Goal: Task Accomplishment & Management: Manage account settings

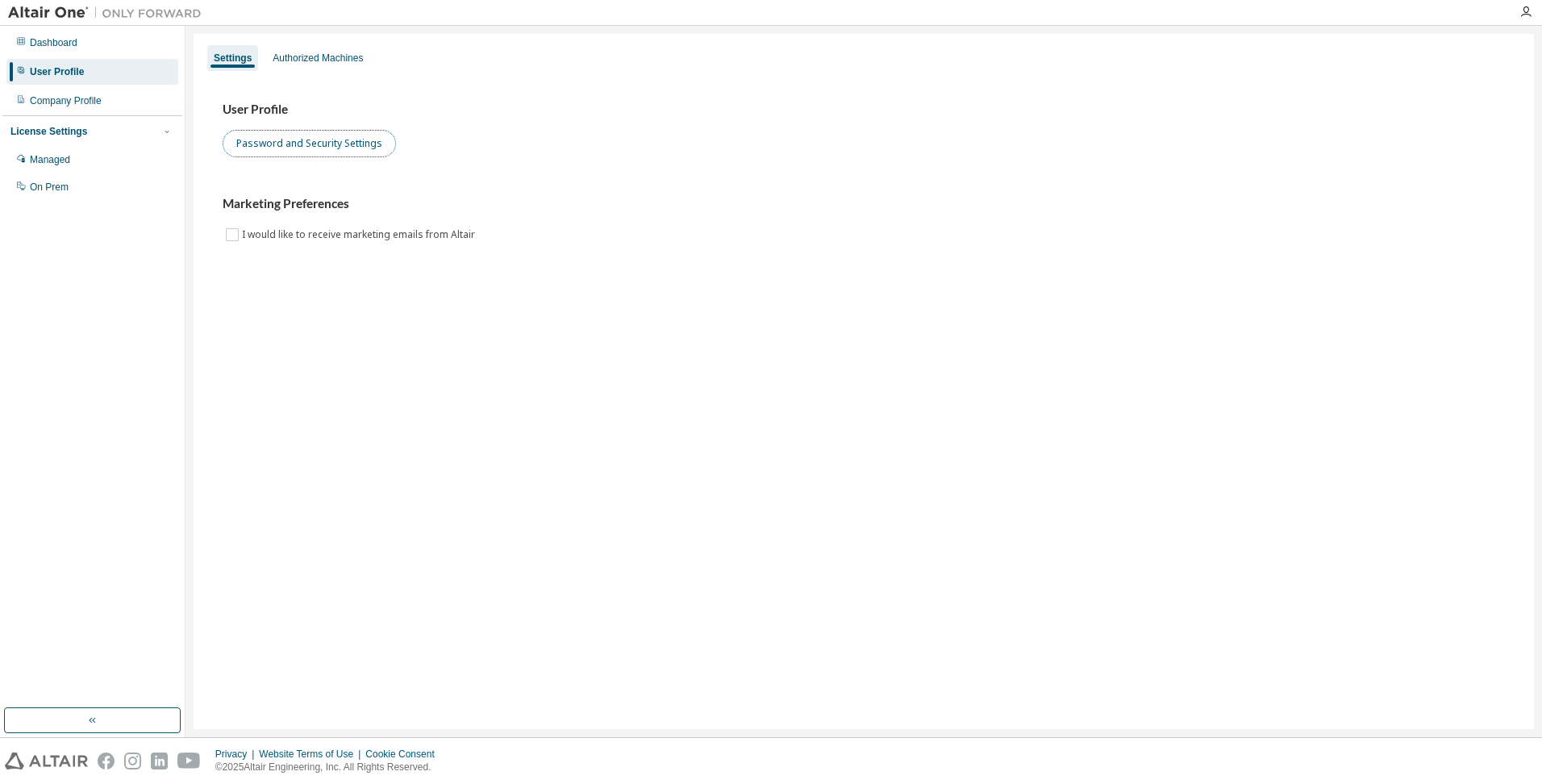
click at [300, 145] on button "Password and Security Settings" at bounding box center [309, 143] width 174 height 28
